Goal: Task Accomplishment & Management: Manage account settings

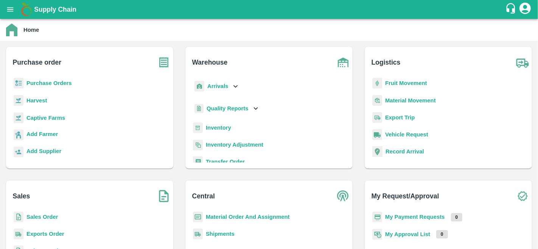
click at [49, 85] on b "Purchase Orders" at bounding box center [48, 83] width 45 height 6
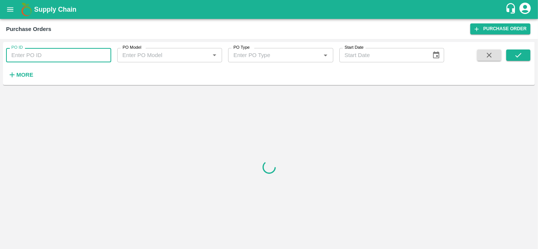
click at [49, 54] on input "PO ID" at bounding box center [58, 55] width 105 height 14
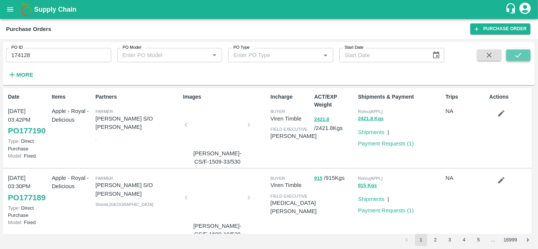
click at [516, 57] on icon "submit" at bounding box center [518, 55] width 6 height 5
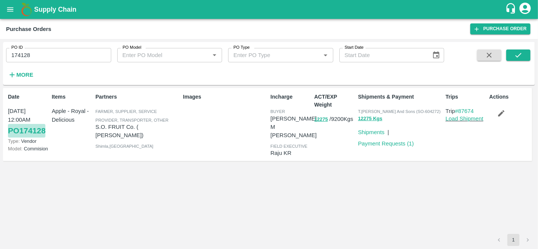
click at [37, 133] on link "PO 174128" at bounding box center [26, 131] width 37 height 14
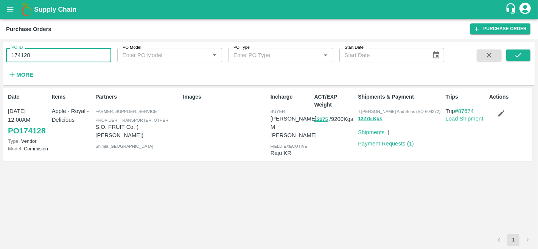
click at [40, 55] on input "174128" at bounding box center [58, 55] width 105 height 14
type input "174121"
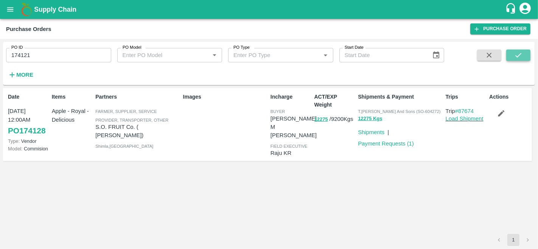
click at [511, 56] on button "submit" at bounding box center [518, 55] width 24 height 11
click at [36, 128] on link "PO 174121" at bounding box center [26, 131] width 37 height 14
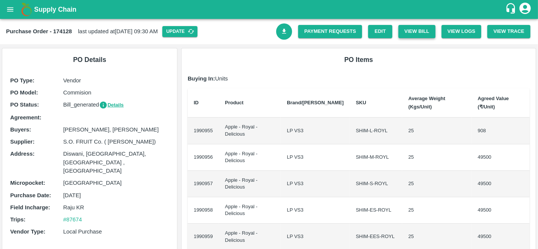
click at [419, 28] on button "View Bill" at bounding box center [416, 31] width 37 height 13
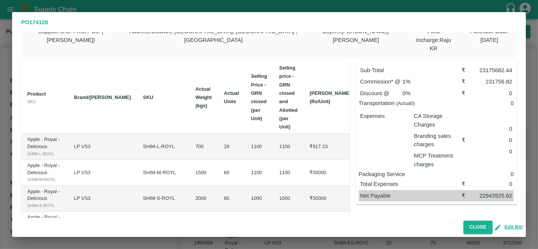
scroll to position [13, 0]
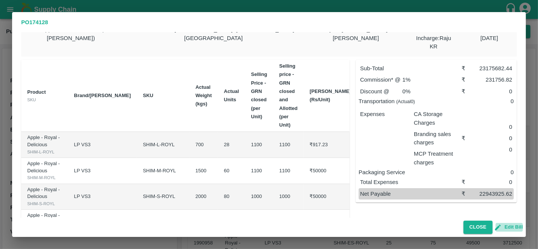
click at [512, 226] on button "Edit Bill" at bounding box center [508, 227] width 27 height 9
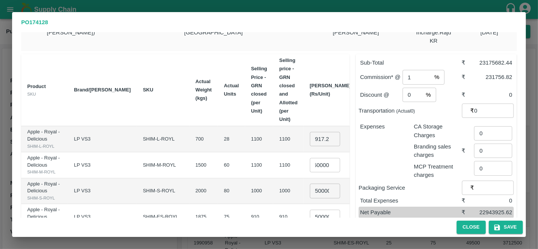
scroll to position [0, 0]
click at [310, 132] on input "917.23" at bounding box center [325, 139] width 30 height 14
type input "3"
type input "1100"
click at [310, 158] on input "50000" at bounding box center [325, 165] width 30 height 14
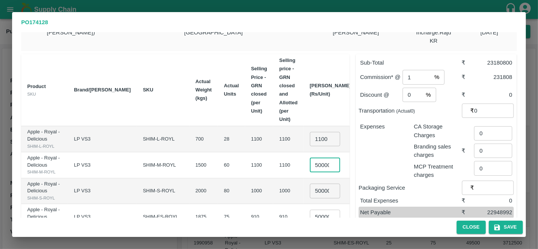
click at [310, 158] on input "50000" at bounding box center [325, 165] width 30 height 14
type input "1100"
click at [310, 192] on input "50000" at bounding box center [325, 191] width 30 height 14
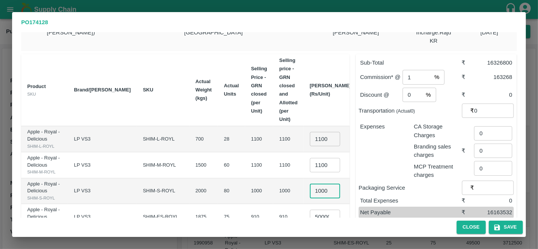
type input "1000"
click at [273, 171] on td "1100" at bounding box center [288, 165] width 30 height 26
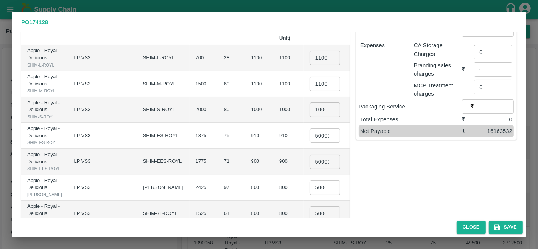
scroll to position [105, 0]
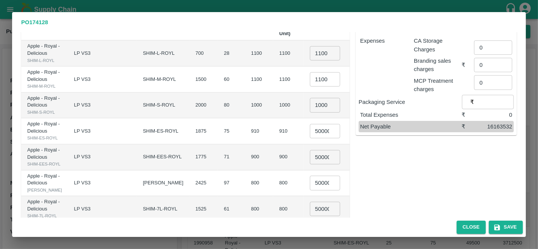
click at [310, 138] on input "50000" at bounding box center [325, 131] width 30 height 14
type input "910"
click at [273, 171] on td "900" at bounding box center [288, 157] width 30 height 26
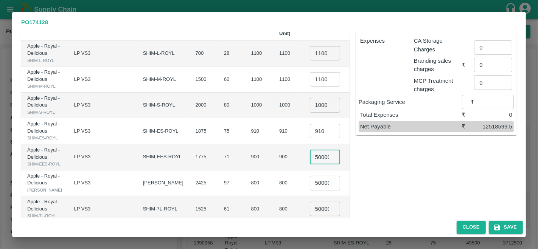
click at [310, 164] on input "50000" at bounding box center [325, 157] width 30 height 14
type input "900"
click at [273, 171] on td "900" at bounding box center [288, 157] width 30 height 26
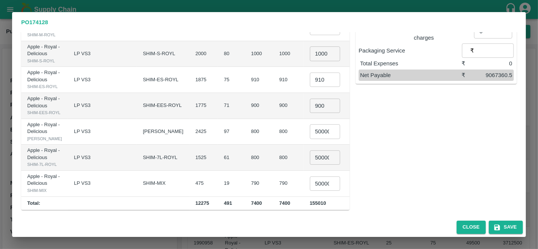
scroll to position [184, 0]
click at [310, 139] on input "50000" at bounding box center [325, 131] width 30 height 14
type input "800"
click at [273, 145] on td "800" at bounding box center [288, 132] width 30 height 26
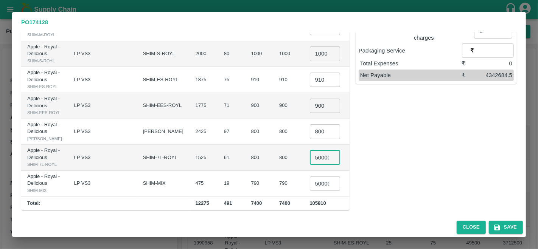
click at [310, 165] on input "50000" at bounding box center [325, 157] width 30 height 14
type input "800"
click at [273, 171] on td "800" at bounding box center [288, 158] width 30 height 26
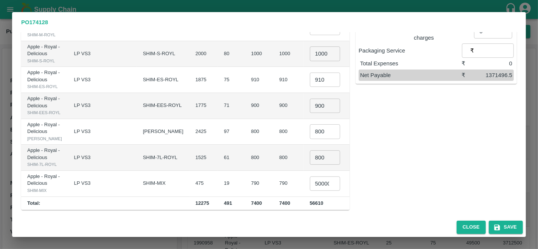
click at [310, 182] on input "50000" at bounding box center [325, 184] width 30 height 14
type input "790"
click at [381, 159] on div "Sub-Total ₹ 450360 Commission* @ 1 % ​ ₹ 4503.6 Discount @ 0 % ​ ₹ 0 Transporta…" at bounding box center [432, 60] width 167 height 299
click at [502, 229] on button "Save" at bounding box center [505, 227] width 34 height 13
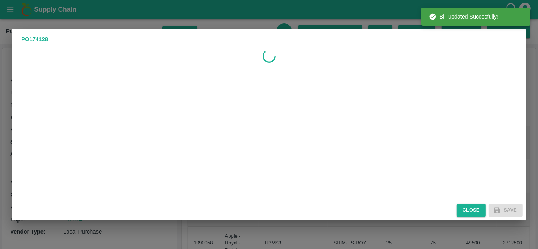
scroll to position [0, 0]
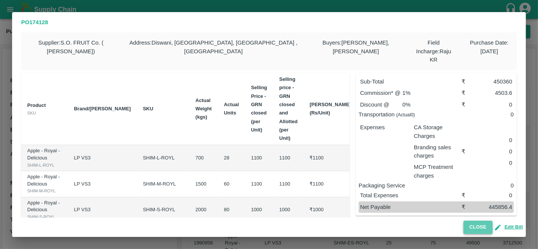
click at [478, 231] on button "Close" at bounding box center [477, 227] width 29 height 13
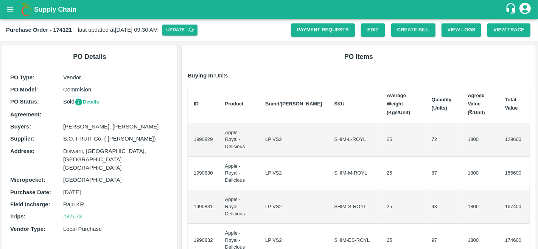
click at [415, 53] on h6 "PO Items" at bounding box center [359, 56] width 342 height 11
click at [417, 35] on button "Create Bill" at bounding box center [413, 29] width 44 height 13
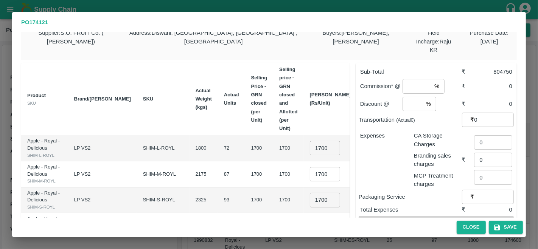
scroll to position [9, 0]
click at [414, 79] on input "number" at bounding box center [416, 86] width 29 height 14
type input "1"
click at [403, 97] on input "number" at bounding box center [412, 104] width 20 height 14
type input "0"
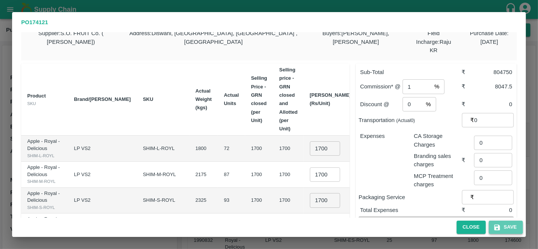
click at [497, 229] on icon "button" at bounding box center [497, 228] width 8 height 8
